Goal: Communication & Community: Answer question/provide support

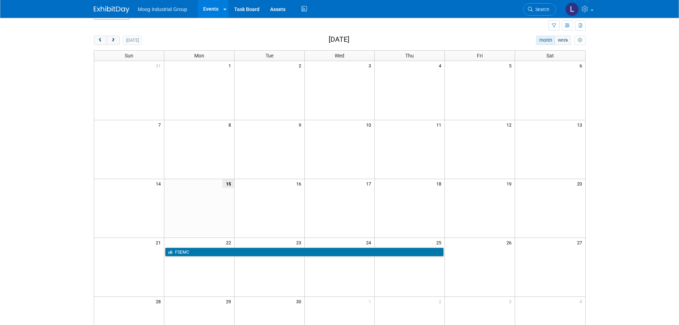
scroll to position [7, 0]
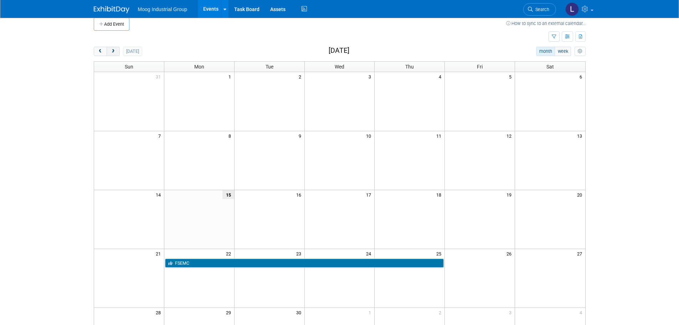
click at [114, 48] on button "next" at bounding box center [113, 51] width 13 height 9
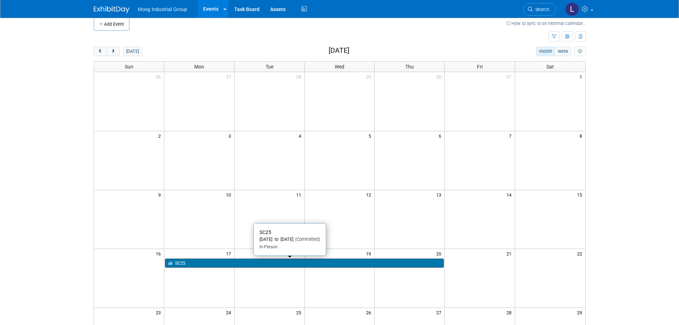
click at [201, 263] on link "SC25" at bounding box center [304, 263] width 279 height 9
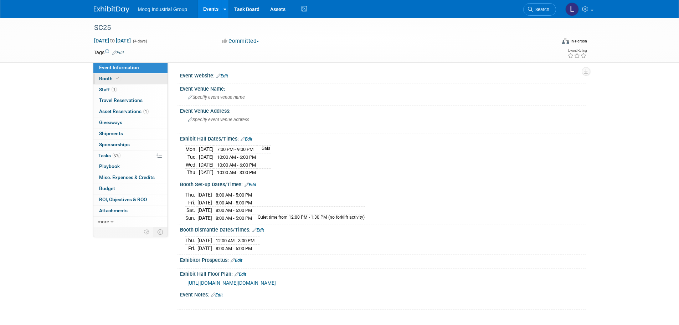
click at [101, 79] on span "Booth" at bounding box center [110, 79] width 22 height 6
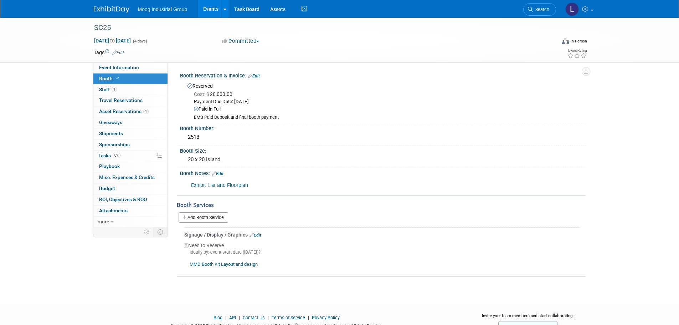
scroll to position [29, 0]
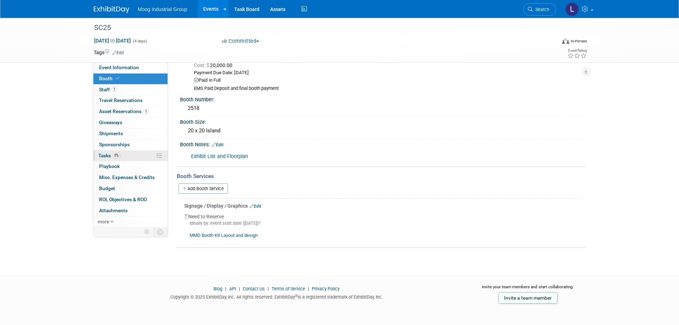
click at [101, 154] on span "Tasks 0%" at bounding box center [109, 156] width 22 height 6
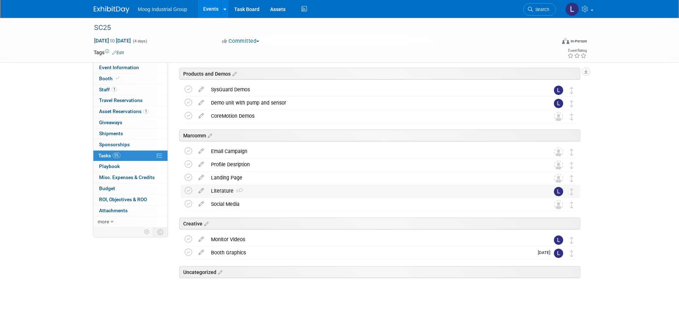
scroll to position [148, 0]
click at [271, 252] on div "Booth Graphics" at bounding box center [371, 252] width 326 height 12
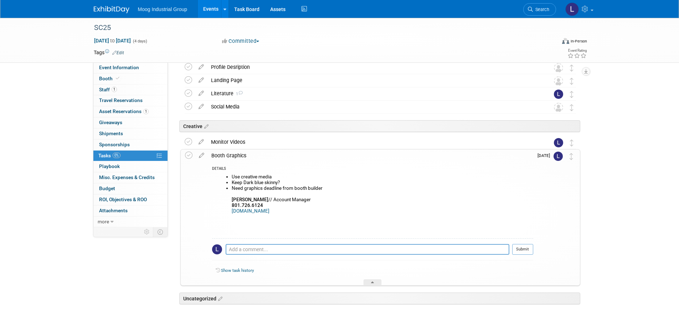
scroll to position [255, 0]
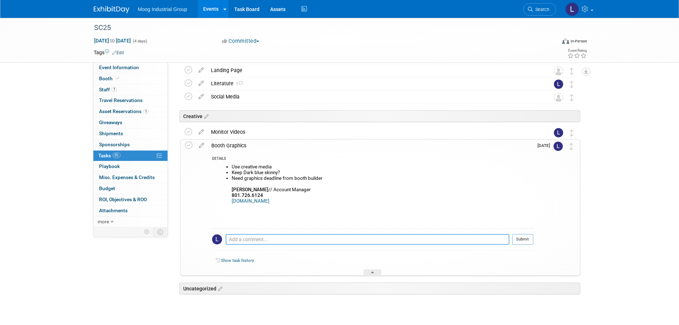
click at [235, 238] on textarea at bounding box center [368, 239] width 284 height 11
paste textarea "- I would like to set a timeline for due dates to allow time for review and edi…"
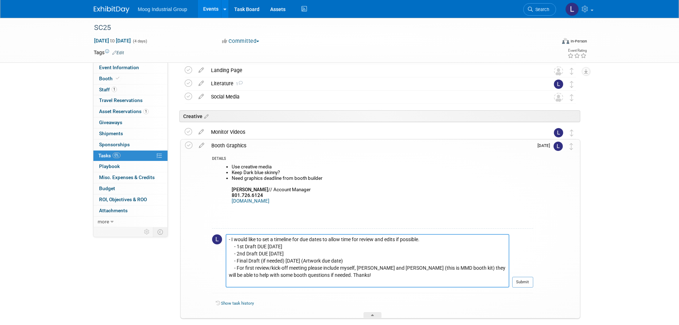
drag, startPoint x: 281, startPoint y: 239, endPoint x: 230, endPoint y: 241, distance: 51.1
click at [230, 241] on textarea "- I would like to set a timeline for due dates to allow time for review and edi…" at bounding box center [368, 261] width 284 height 54
drag, startPoint x: 381, startPoint y: 237, endPoint x: 222, endPoint y: 242, distance: 159.2
click at [222, 242] on tr "timeline for due dates to allow time for review and edits if possible. - 1st Dr…" at bounding box center [372, 263] width 321 height 59
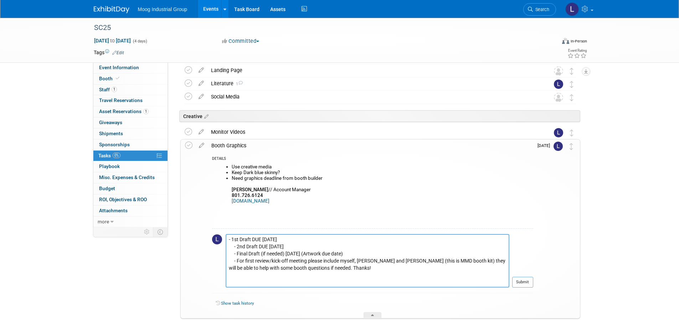
click at [239, 238] on textarea "- 1st Draft DUE September 16 - 2nd Draft DUE September 25 - Final Draft (if nee…" at bounding box center [368, 261] width 284 height 54
drag, startPoint x: 370, startPoint y: 274, endPoint x: 223, endPoint y: 271, distance: 147.0
click at [223, 271] on tr "- 1st Draft DUE September 16 - 2nd Draft DUE September 25 - Final Draft (if nee…" at bounding box center [372, 263] width 321 height 59
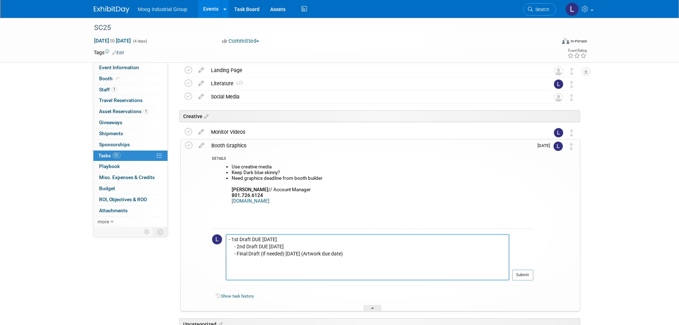
click at [234, 239] on textarea "- 1st Draft DUE September 16 - 2nd Draft DUE September 25 - Final Draft (if nee…" at bounding box center [368, 257] width 284 height 46
click at [414, 244] on textarea "TIMELINE - 1st Draft DUE September 16 - 2nd Draft DUE September 25 - Final Draf…" at bounding box center [368, 257] width 284 height 46
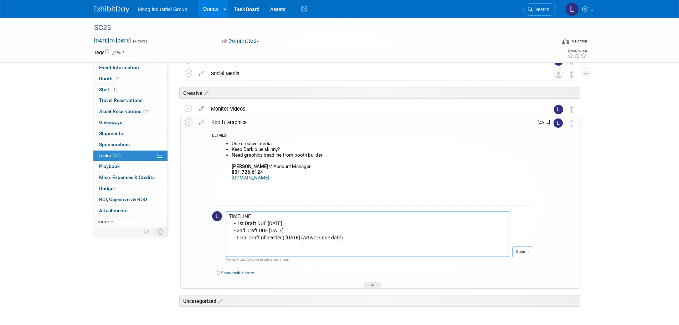
scroll to position [291, 0]
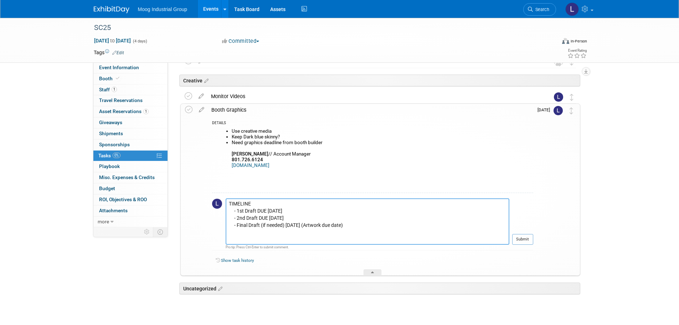
click at [237, 233] on textarea "TIMELINE - 1st Draft DUE September 16 - 2nd Draft DUE September 25 - Final Draf…" at bounding box center [368, 221] width 284 height 46
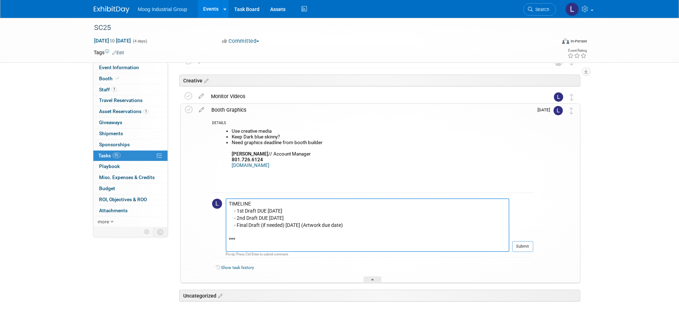
paste textarea "The CMYK color the printed columns are 100/75/44/37"
type textarea "TIMELINE - 1st Draft DUE September 16 - 2nd Draft DUE September 25 - Final Draf…"
click at [520, 245] on button "Submit" at bounding box center [523, 246] width 21 height 11
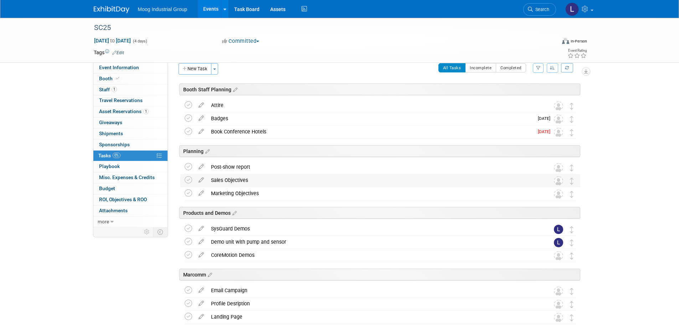
scroll to position [0, 0]
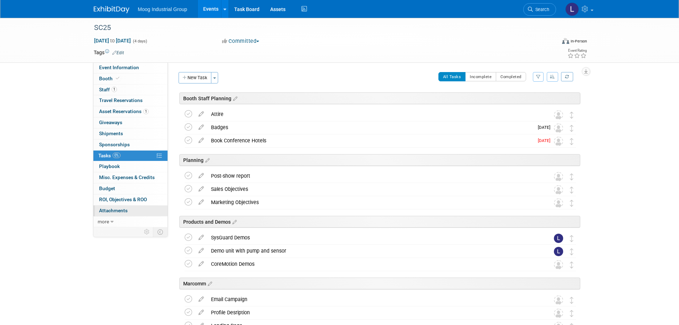
click at [121, 210] on span "Attachments 0" at bounding box center [113, 211] width 29 height 6
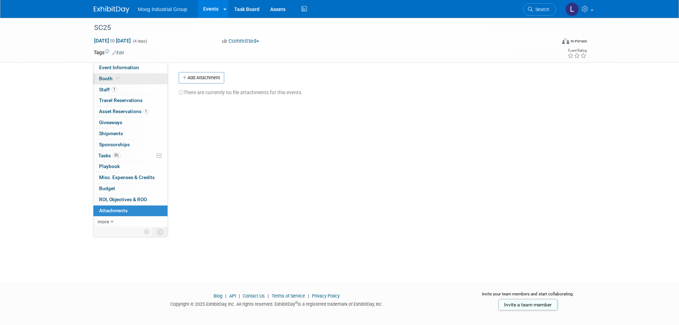
click at [104, 76] on span "Booth" at bounding box center [110, 79] width 22 height 6
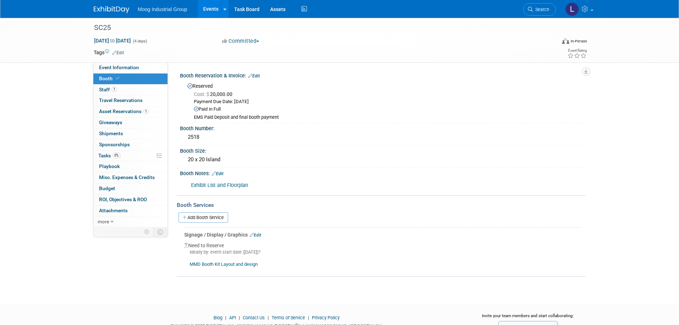
click at [213, 263] on link "MMD Booth Kit Layout and design" at bounding box center [224, 263] width 68 height 5
click at [296, 190] on div "Exhibit List and Floorplan" at bounding box center [346, 185] width 321 height 14
click at [115, 188] on link "Budget" at bounding box center [130, 188] width 74 height 11
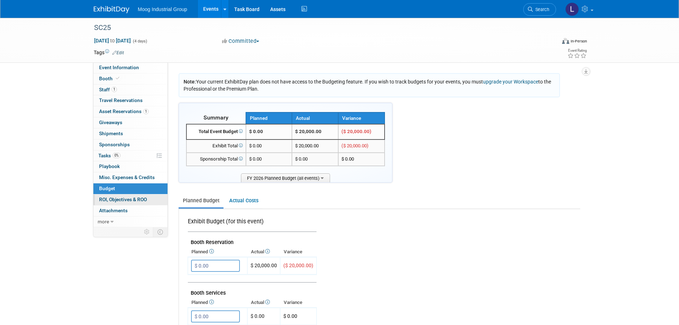
click at [123, 203] on link "0 ROI, Objectives & ROO 0" at bounding box center [130, 199] width 74 height 11
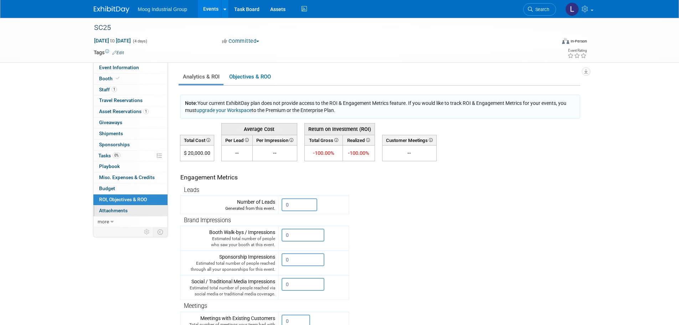
click at [122, 210] on span "Attachments 0" at bounding box center [113, 211] width 29 height 6
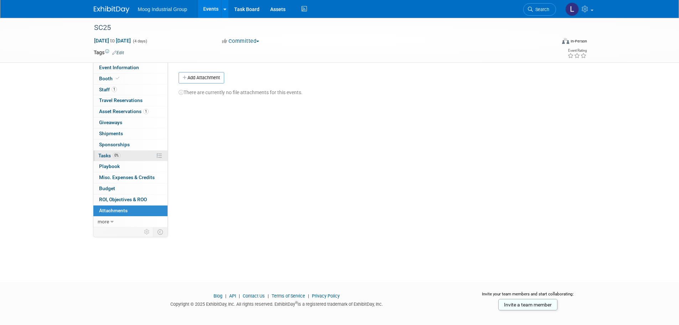
click at [134, 158] on link "0% Tasks 0%" at bounding box center [130, 156] width 74 height 11
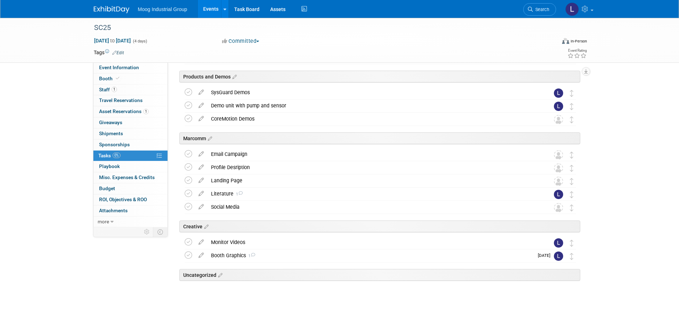
scroll to position [148, 0]
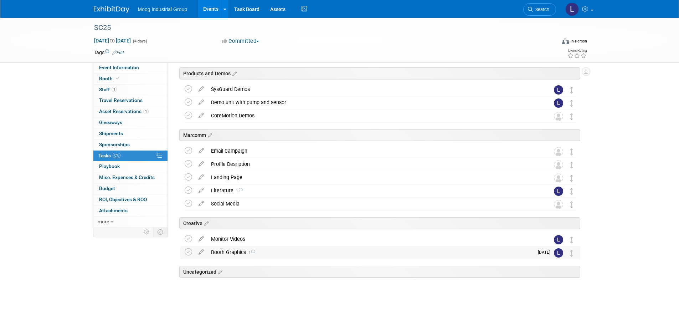
click at [224, 253] on div "Booth Graphics 1" at bounding box center [371, 252] width 326 height 12
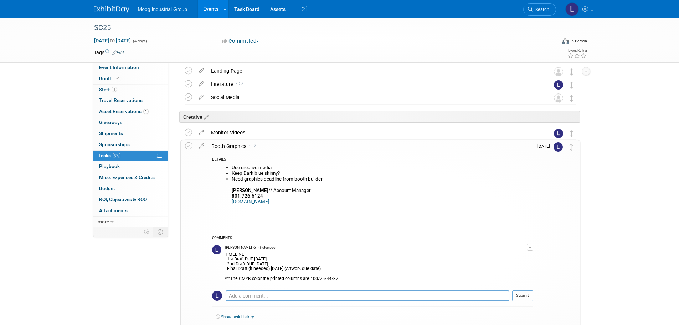
scroll to position [255, 0]
drag, startPoint x: 341, startPoint y: 277, endPoint x: 230, endPoint y: 279, distance: 110.2
click at [230, 279] on div "TIMELINE - 1st Draft DUE September 16 - 2nd Draft DUE September 25 - Final Draf…" at bounding box center [376, 265] width 302 height 31
copy div "The CMYK color the printed columns are 100/75/44/37"
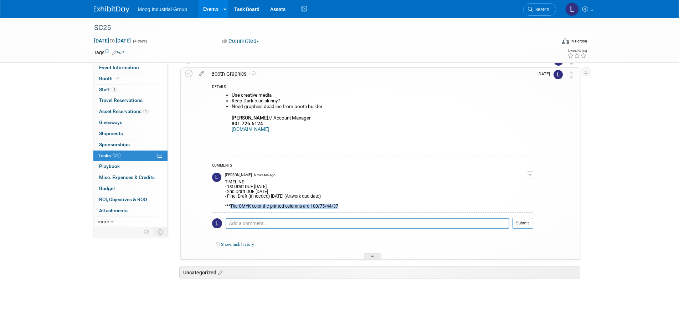
scroll to position [328, 0]
click at [93, 284] on div "Event Information Event Info Booth Booth 1 Staff 1 Staff 0 Travel Reservations …" at bounding box center [339, 0] width 503 height 621
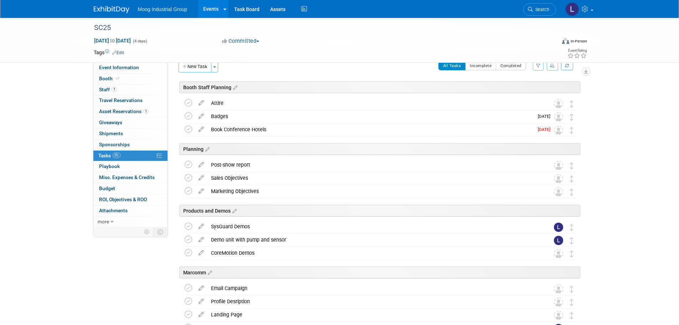
scroll to position [0, 0]
